Goal: Find specific page/section: Find specific page/section

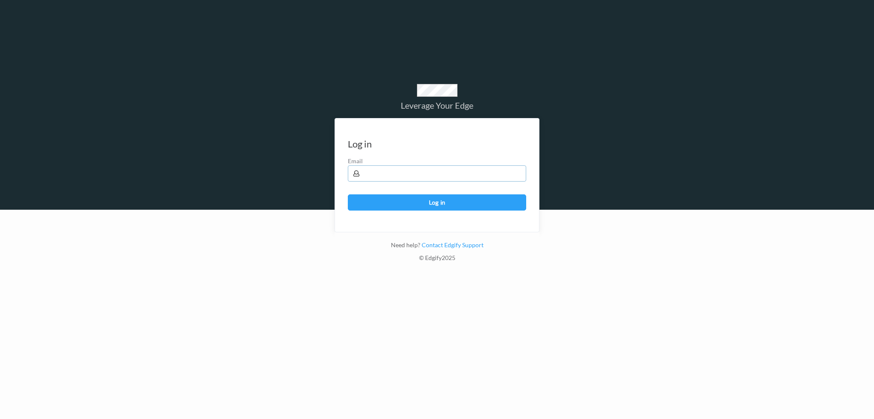
drag, startPoint x: 368, startPoint y: 177, endPoint x: 399, endPoint y: 185, distance: 32.5
click at [368, 178] on input "text" at bounding box center [437, 174] width 178 height 16
type input "[PERSON_NAME][EMAIL_ADDRESS][PERSON_NAME][DOMAIN_NAME]"
click at [348, 195] on button "Log in" at bounding box center [437, 203] width 178 height 16
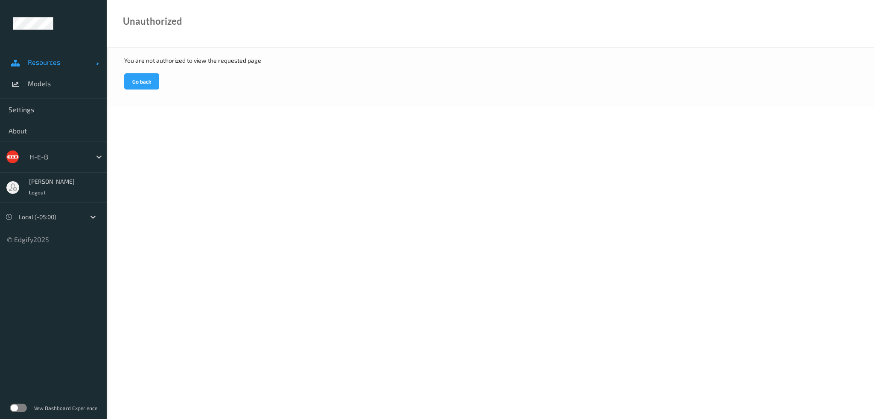
drag, startPoint x: 48, startPoint y: 60, endPoint x: 47, endPoint y: 69, distance: 9.0
click at [48, 60] on span "Resources" at bounding box center [62, 62] width 68 height 9
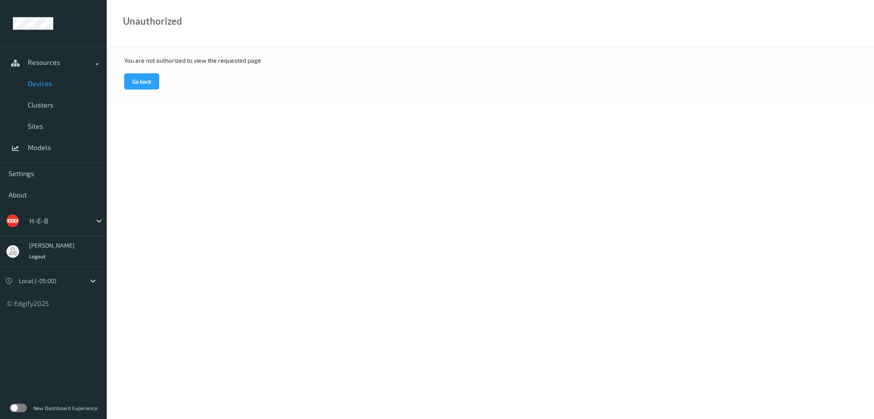
click at [46, 87] on span "Devices" at bounding box center [63, 83] width 70 height 9
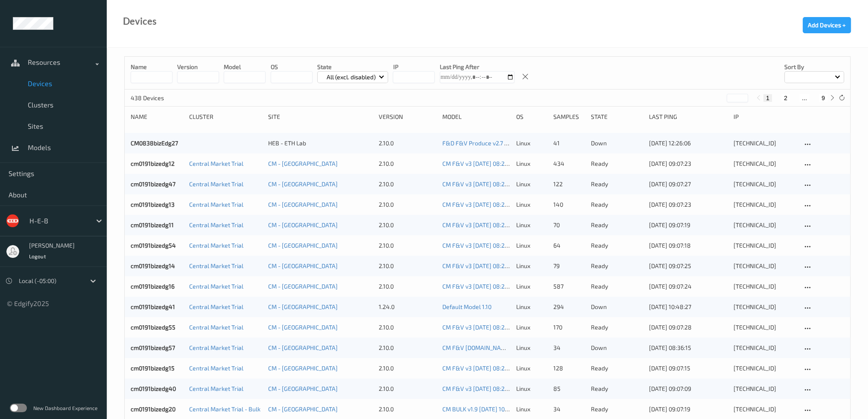
click at [145, 80] on input at bounding box center [152, 77] width 42 height 12
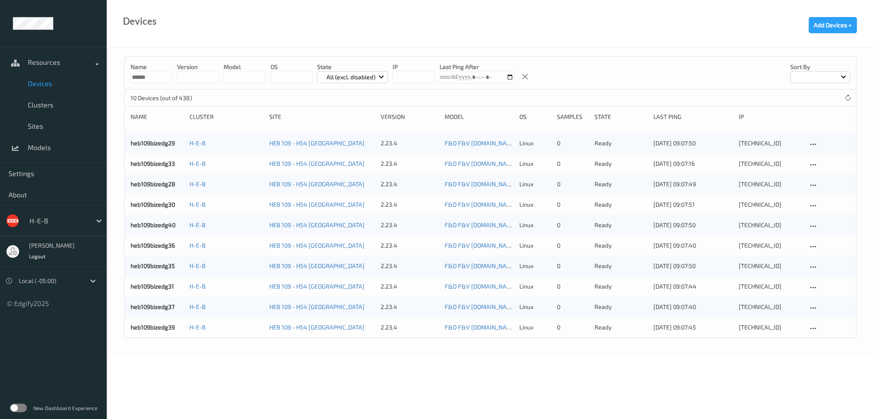
type input "******"
click at [438, 384] on body "Resources Devices Clusters Sites Models Settings About H-E-B [PERSON_NAME] Logo…" at bounding box center [437, 209] width 874 height 419
click at [151, 78] on input "******" at bounding box center [152, 77] width 42 height 12
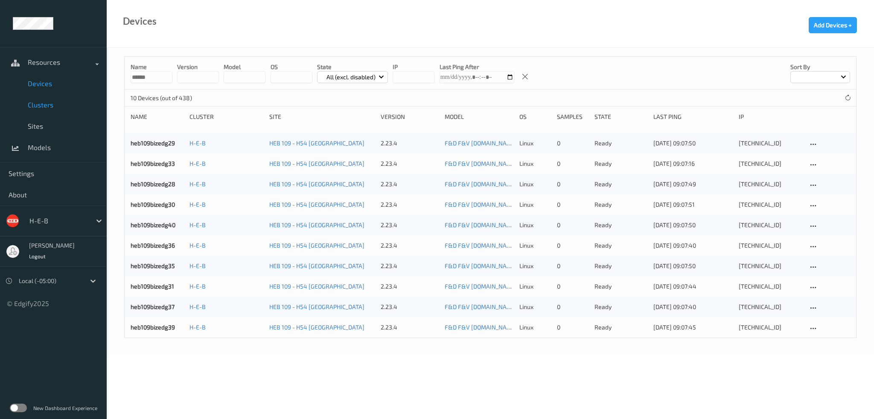
click at [50, 106] on span "Clusters" at bounding box center [63, 105] width 70 height 9
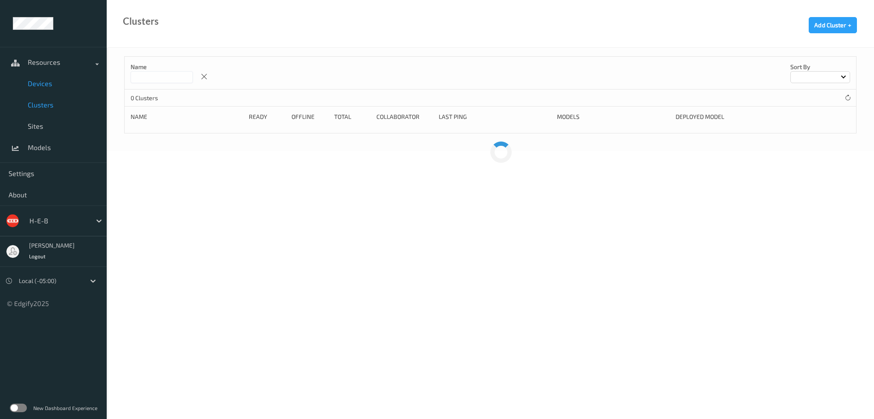
click at [47, 91] on link "Devices" at bounding box center [53, 83] width 107 height 21
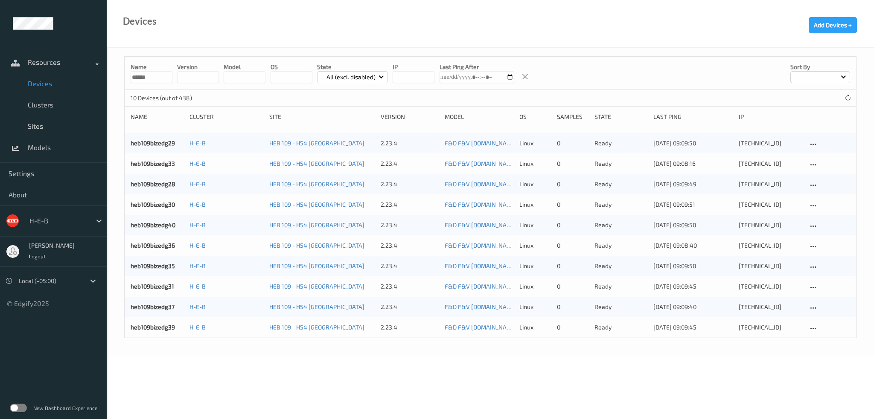
drag, startPoint x: 158, startPoint y: 75, endPoint x: 140, endPoint y: 80, distance: 18.2
click at [140, 80] on input "******" at bounding box center [152, 77] width 42 height 12
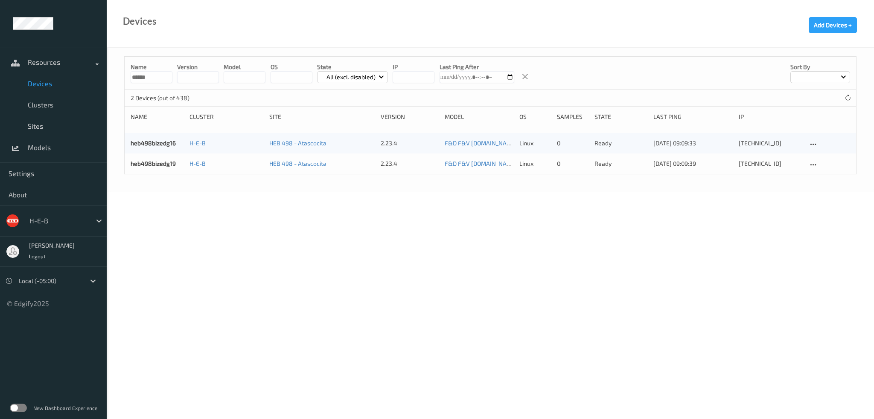
click at [258, 191] on div "Name ****** version model OS State All (excl. disabled) IP Last Ping After Sort…" at bounding box center [490, 120] width 767 height 144
click at [157, 73] on input "******" at bounding box center [152, 77] width 42 height 12
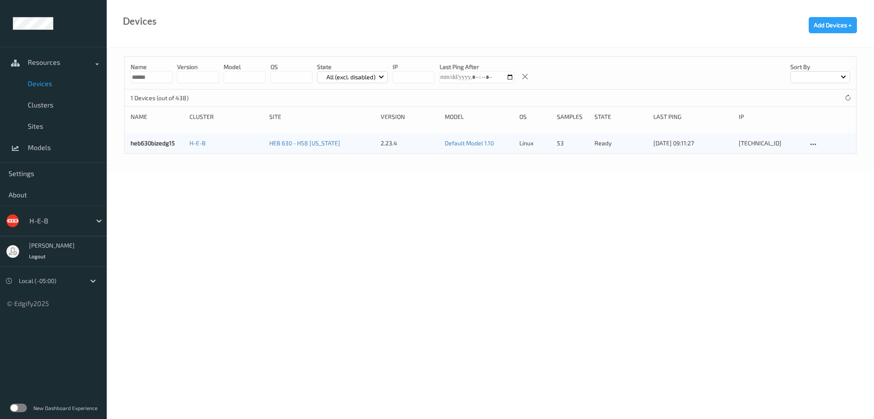
drag, startPoint x: 152, startPoint y: 75, endPoint x: 123, endPoint y: 77, distance: 29.1
click at [123, 77] on div "Name ****** version model OS State All (excl. disabled) IP Last Ping After Sort…" at bounding box center [490, 110] width 767 height 124
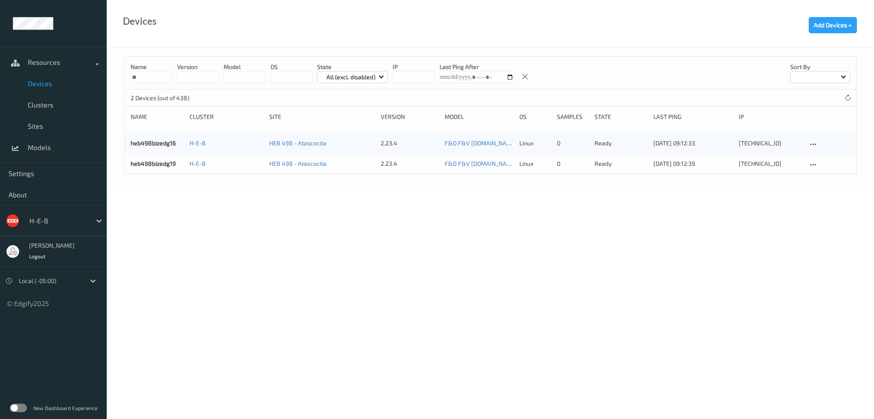
type input "*"
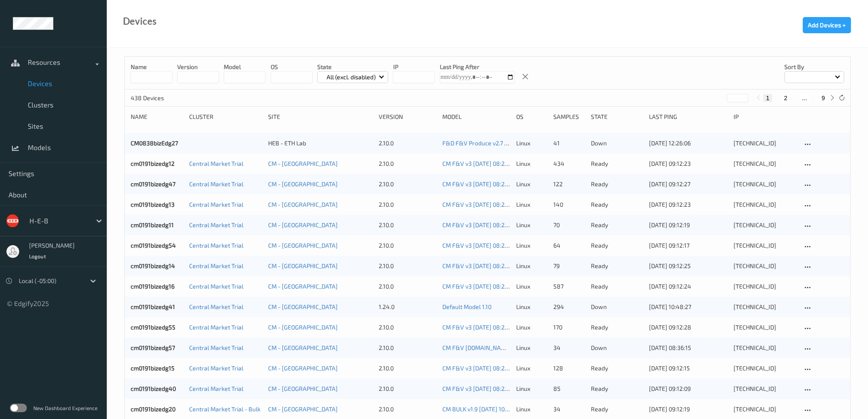
drag, startPoint x: 408, startPoint y: 80, endPoint x: 416, endPoint y: 82, distance: 7.6
click at [409, 80] on input "string" at bounding box center [414, 77] width 42 height 12
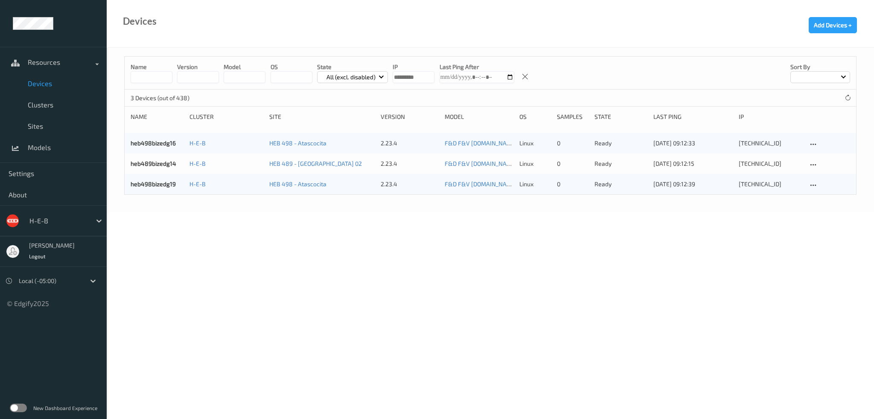
type input "*********"
drag, startPoint x: 48, startPoint y: 86, endPoint x: 61, endPoint y: 87, distance: 12.4
click at [48, 86] on span "Devices" at bounding box center [63, 83] width 70 height 9
click at [39, 105] on span "Clusters" at bounding box center [63, 105] width 70 height 9
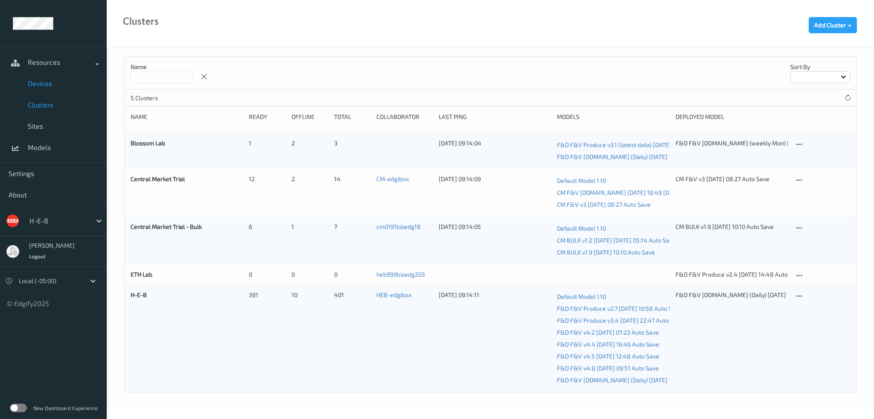
click at [43, 83] on span "Devices" at bounding box center [63, 83] width 70 height 9
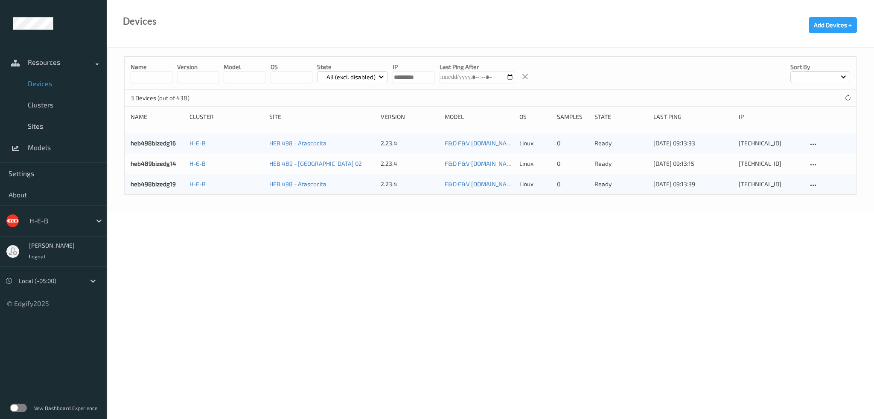
click at [403, 76] on input "string" at bounding box center [414, 77] width 42 height 12
drag, startPoint x: 401, startPoint y: 77, endPoint x: 451, endPoint y: 77, distance: 50.4
click at [449, 77] on div "Name version model OS State All (excl. disabled) IP Last Ping After Sort by" at bounding box center [490, 73] width 731 height 33
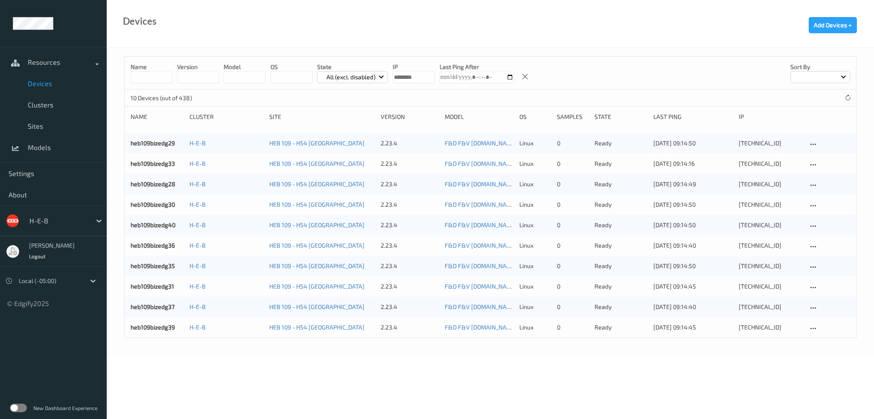
type input "********"
click at [43, 85] on span "Devices" at bounding box center [63, 83] width 70 height 9
click at [47, 105] on span "Clusters" at bounding box center [63, 105] width 70 height 9
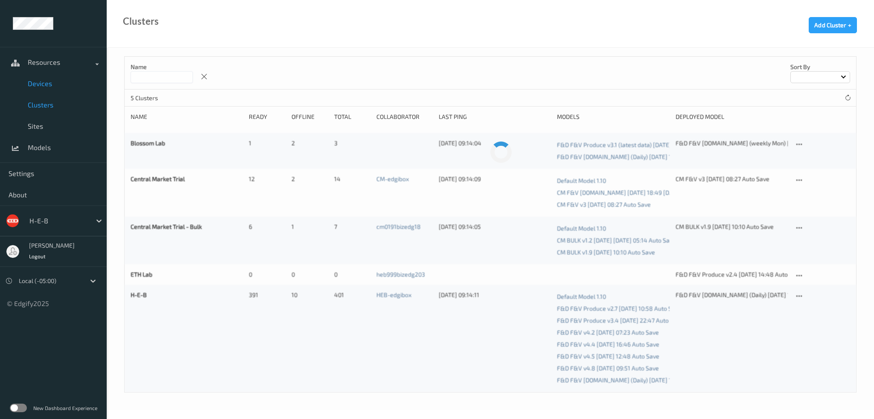
click at [44, 82] on span "Devices" at bounding box center [63, 83] width 70 height 9
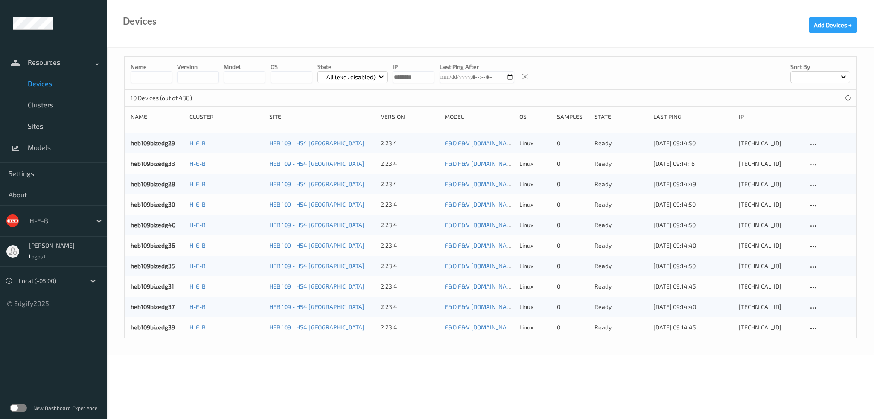
click at [162, 76] on body "Resources Devices Clusters Sites Models Settings About H-E-B Harlan Nelson Logo…" at bounding box center [437, 209] width 874 height 419
click at [424, 78] on input "string" at bounding box center [414, 77] width 42 height 12
click at [157, 76] on body "Resources Devices Clusters Sites Models Settings About H-E-B Harlan Nelson Logo…" at bounding box center [437, 209] width 874 height 419
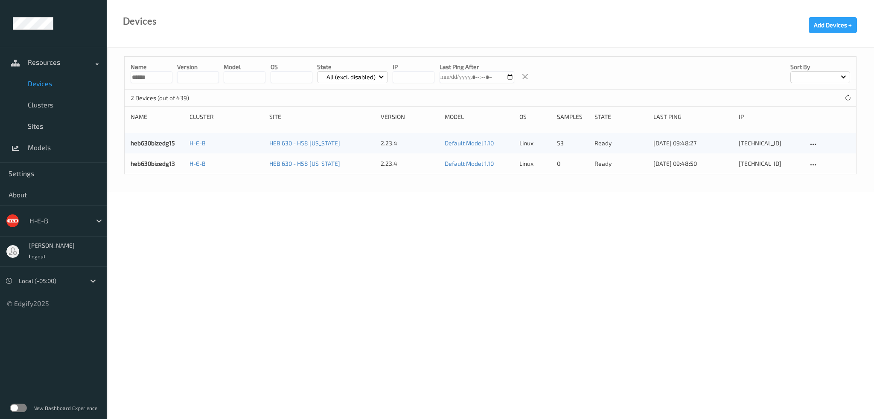
type input "******"
click at [416, 230] on body "Resources Devices Clusters Sites Models Settings About H-E-B Harlan Nelson Logo…" at bounding box center [437, 209] width 874 height 419
click at [160, 141] on link "heb630bizedg15" at bounding box center [153, 143] width 44 height 7
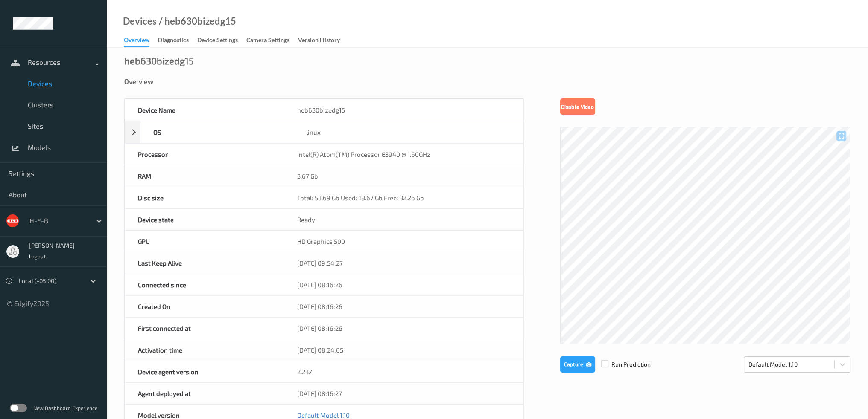
click at [44, 82] on span "Devices" at bounding box center [63, 83] width 70 height 9
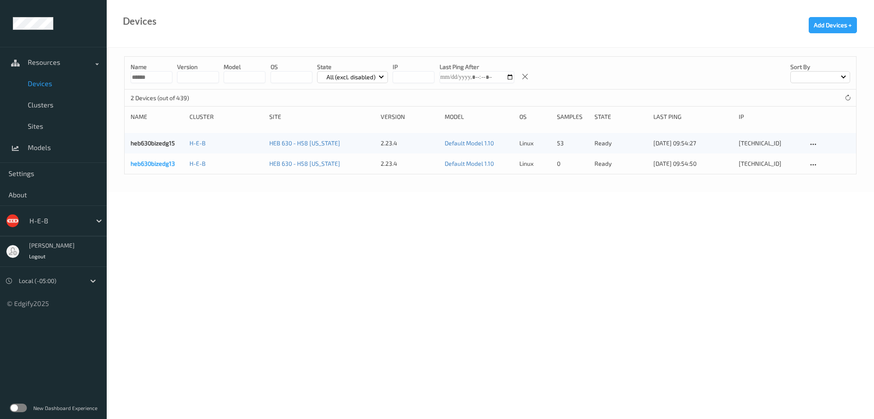
click at [152, 164] on link "heb630bizedg13" at bounding box center [153, 163] width 44 height 7
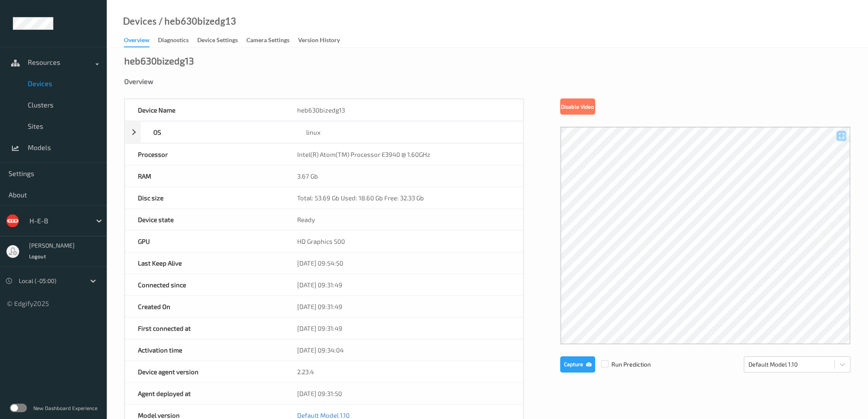
click at [46, 87] on span "Devices" at bounding box center [63, 83] width 70 height 9
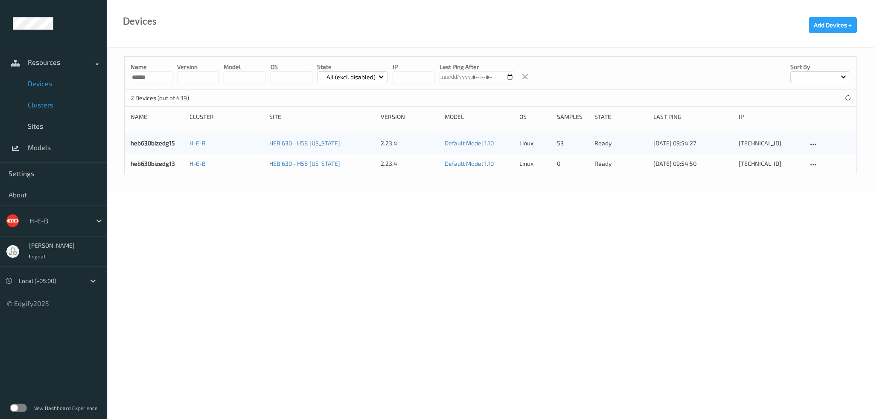
click at [34, 105] on span "Clusters" at bounding box center [63, 105] width 70 height 9
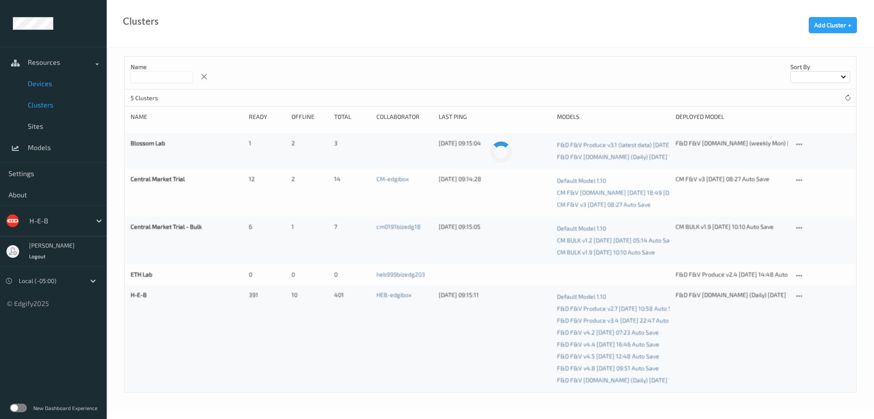
click at [39, 77] on link "Devices" at bounding box center [53, 83] width 107 height 21
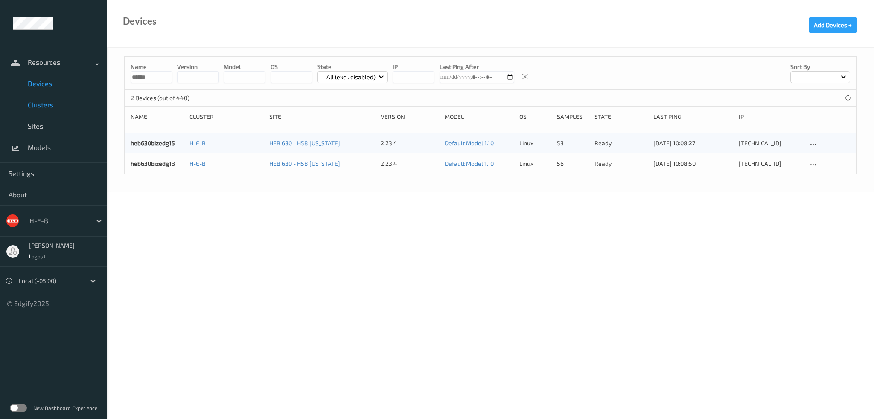
click at [38, 102] on span "Clusters" at bounding box center [63, 105] width 70 height 9
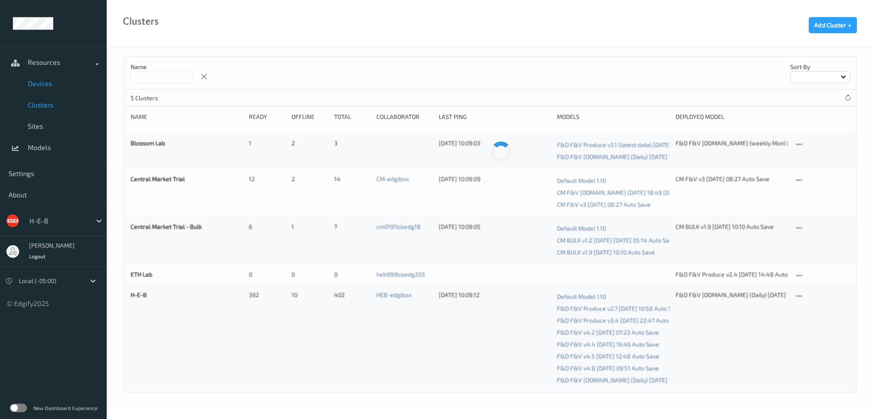
click at [41, 90] on link "Devices" at bounding box center [53, 83] width 107 height 21
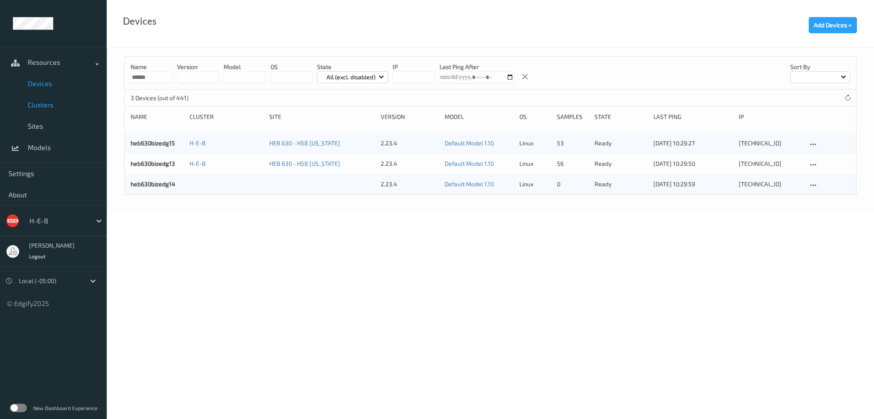
click at [48, 102] on span "Clusters" at bounding box center [63, 105] width 70 height 9
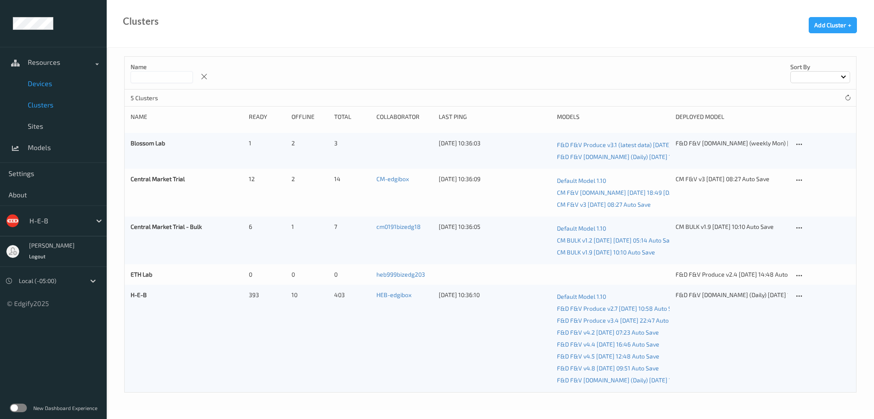
click at [47, 83] on span "Devices" at bounding box center [63, 83] width 70 height 9
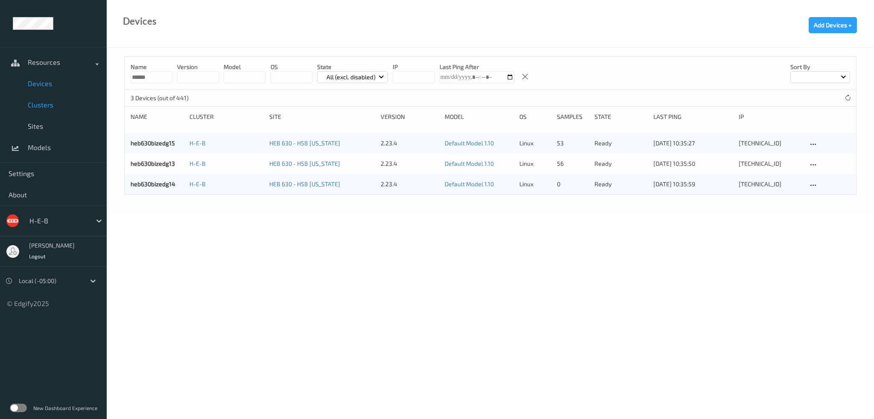
drag, startPoint x: 41, startPoint y: 107, endPoint x: 44, endPoint y: 97, distance: 10.4
click at [41, 107] on span "Clusters" at bounding box center [63, 105] width 70 height 9
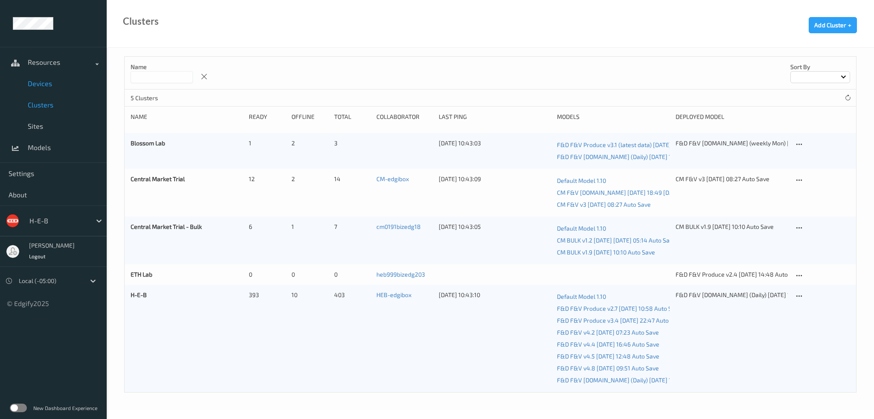
click at [46, 88] on link "Devices" at bounding box center [53, 83] width 107 height 21
